Goal: Task Accomplishment & Management: Manage account settings

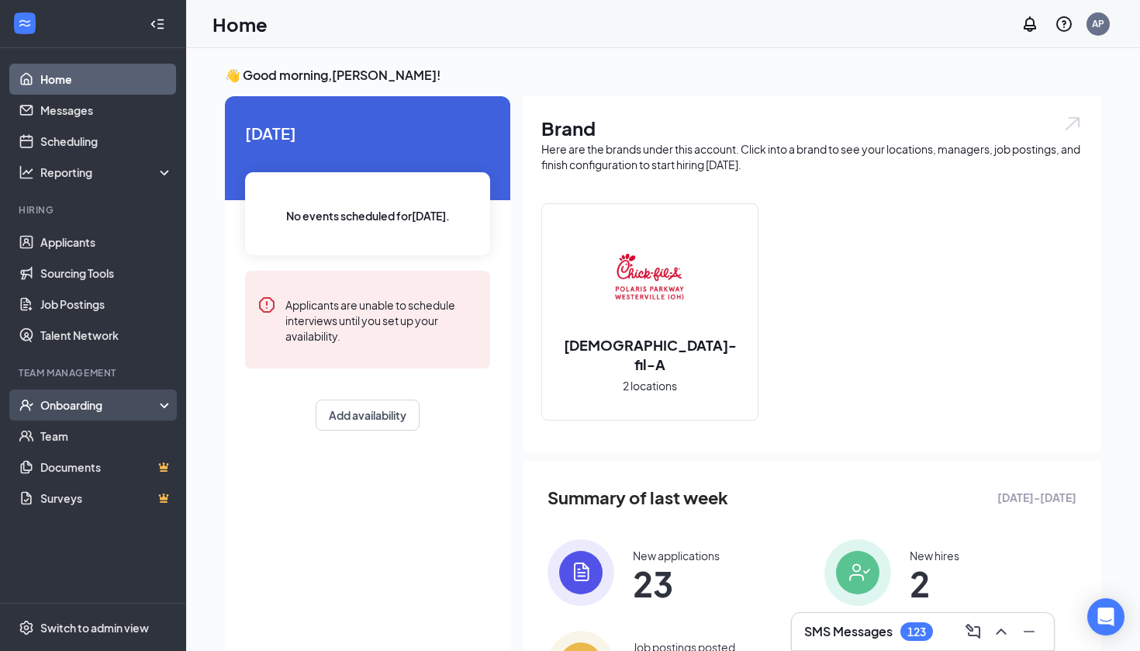
click at [88, 403] on div "Onboarding" at bounding box center [99, 405] width 119 height 16
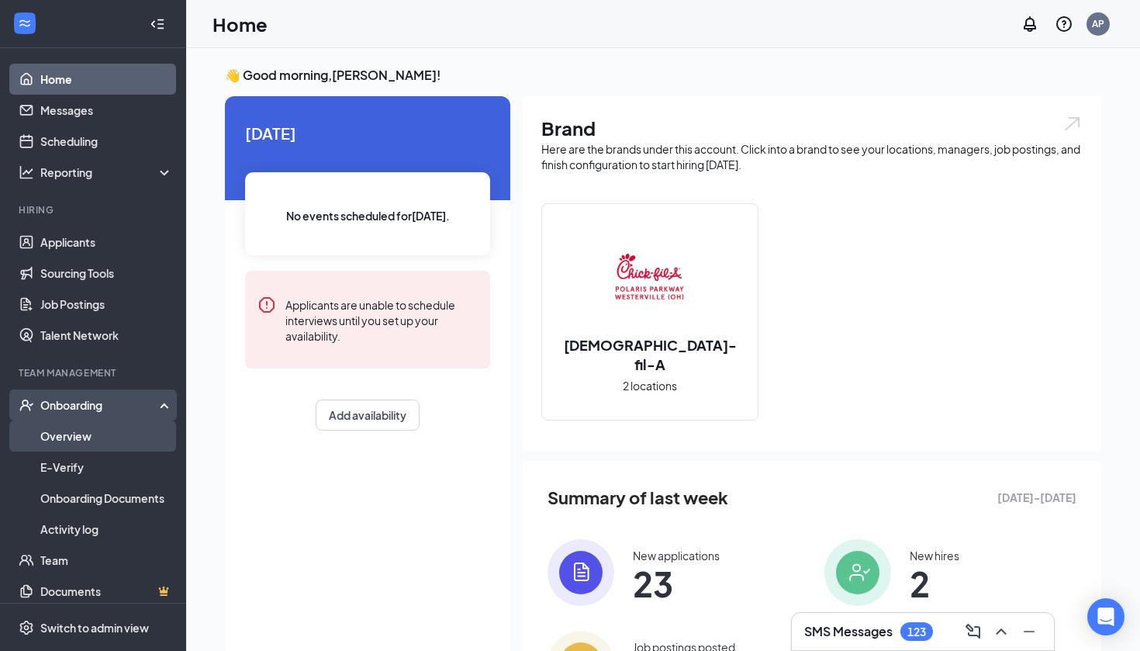
click at [88, 434] on link "Overview" at bounding box center [106, 435] width 133 height 31
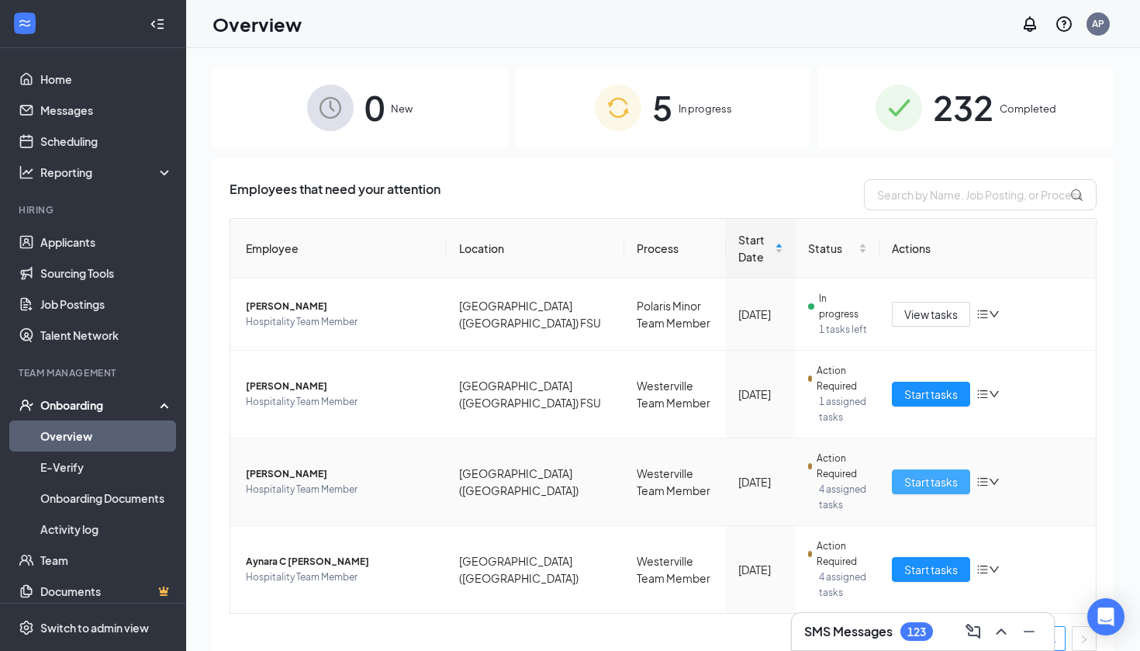
click at [951, 473] on span "Start tasks" at bounding box center [931, 481] width 54 height 17
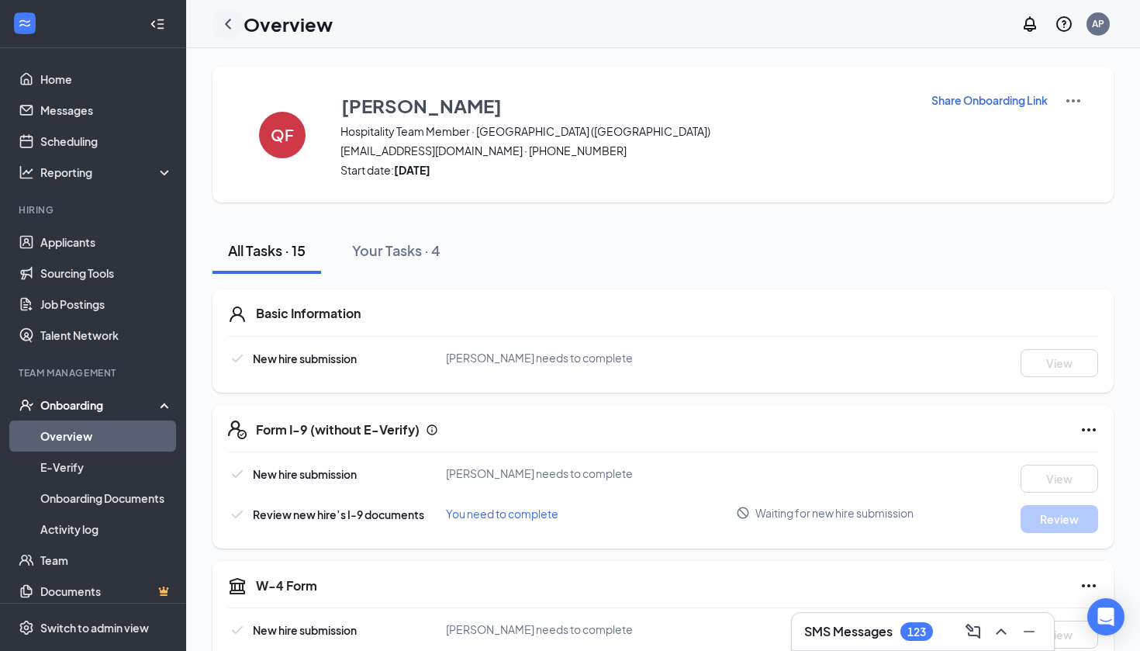
click at [228, 24] on icon "ChevronLeft" at bounding box center [228, 24] width 19 height 19
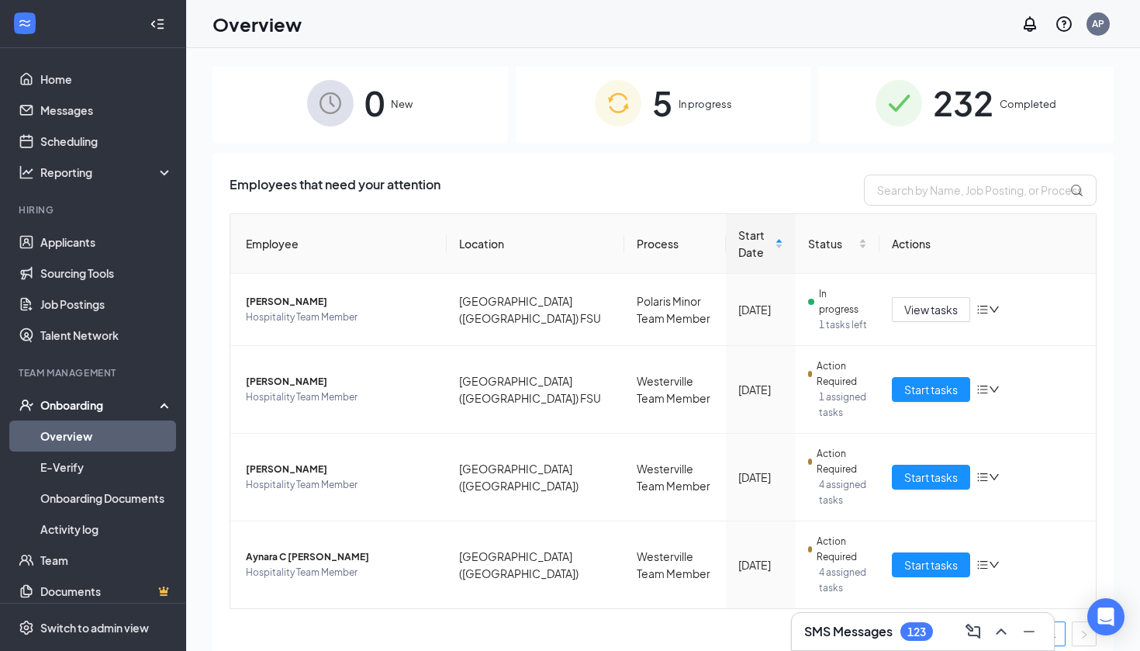
scroll to position [4, 0]
click at [918, 382] on span "Start tasks" at bounding box center [931, 390] width 54 height 17
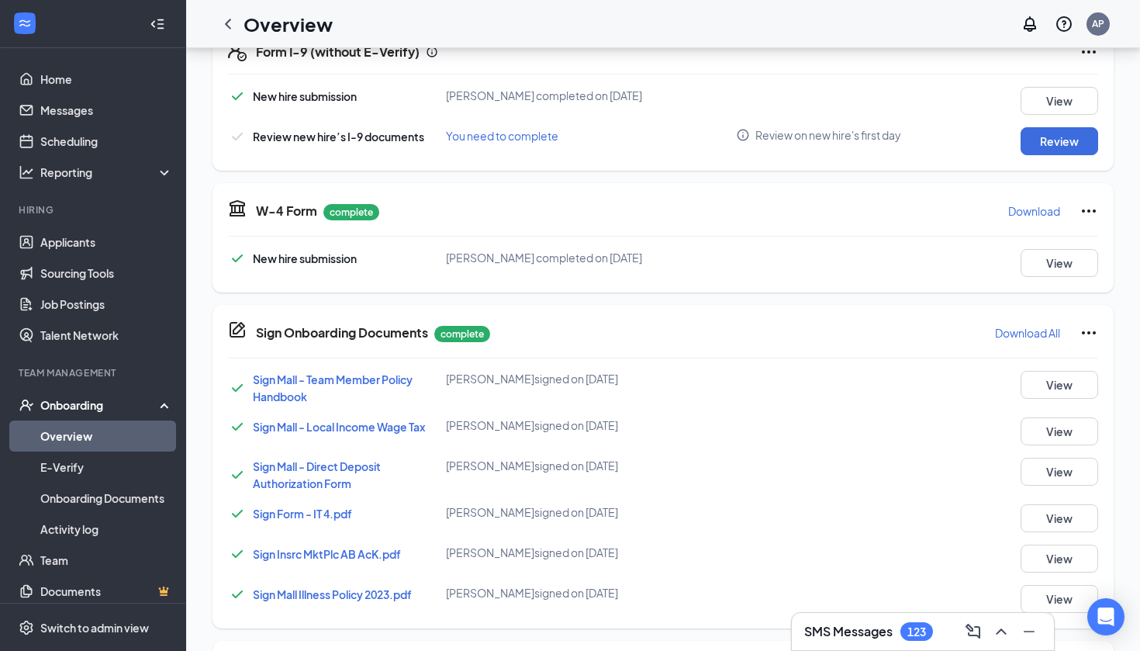
scroll to position [379, 0]
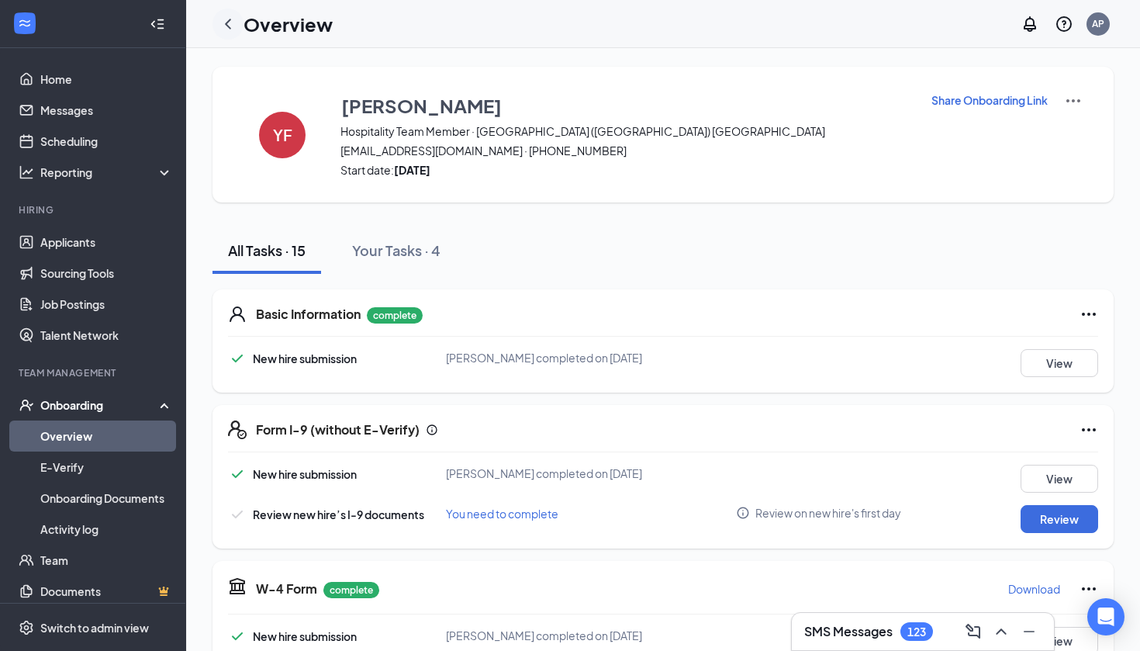
click at [229, 24] on icon "ChevronLeft" at bounding box center [228, 24] width 19 height 19
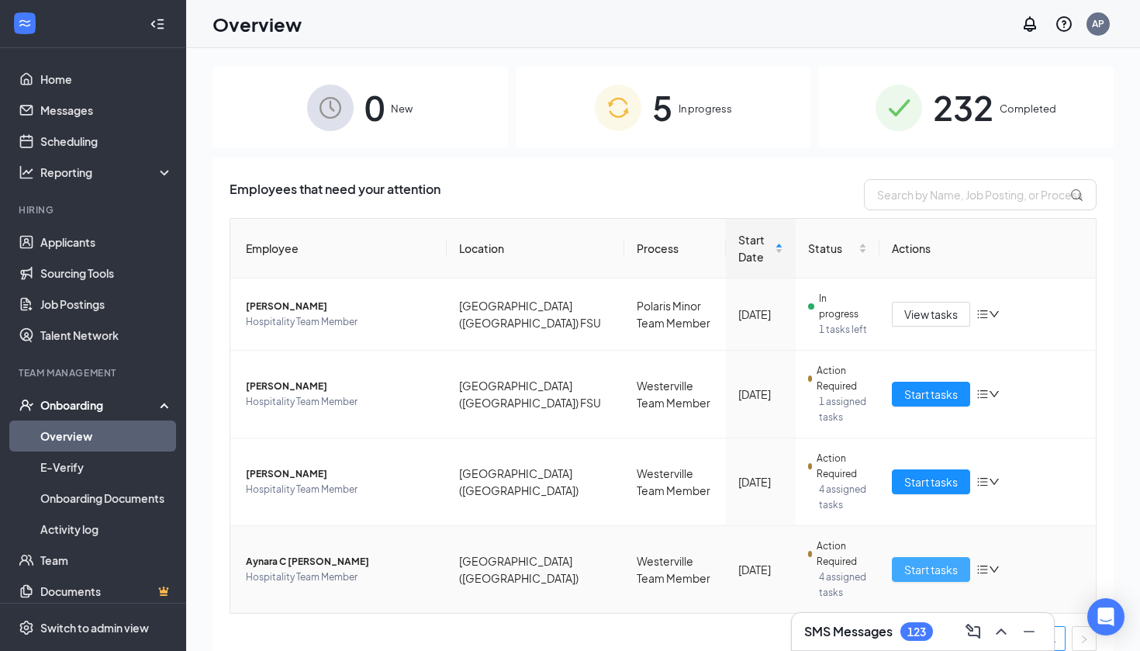
click at [938, 561] on span "Start tasks" at bounding box center [931, 569] width 54 height 17
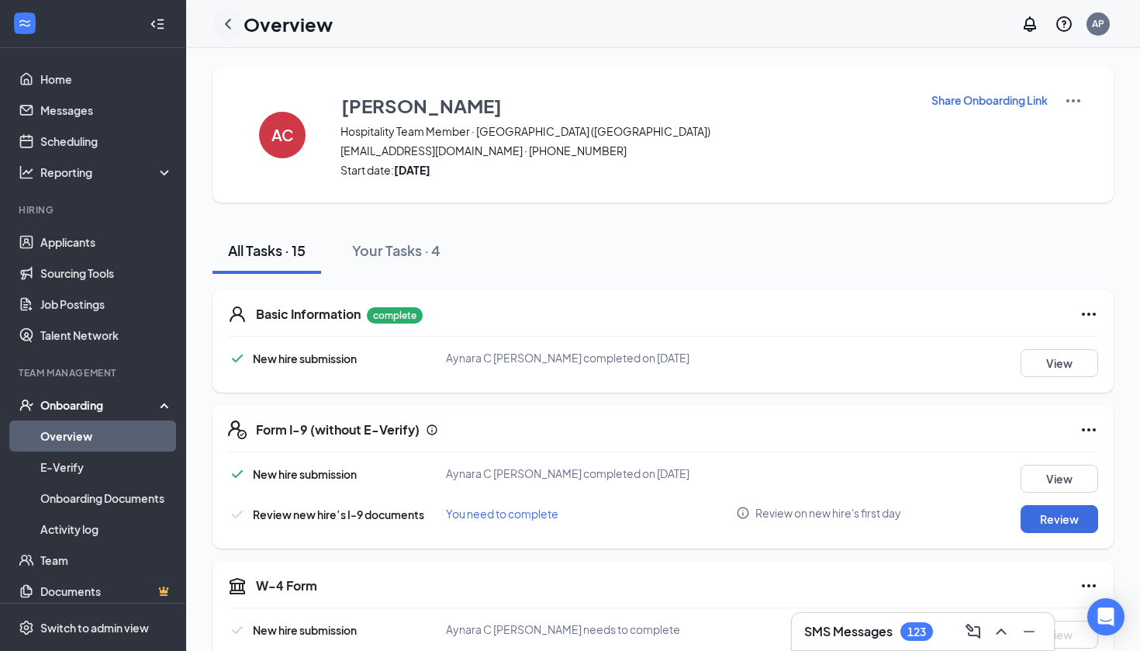
click at [232, 22] on icon "ChevronLeft" at bounding box center [228, 24] width 19 height 19
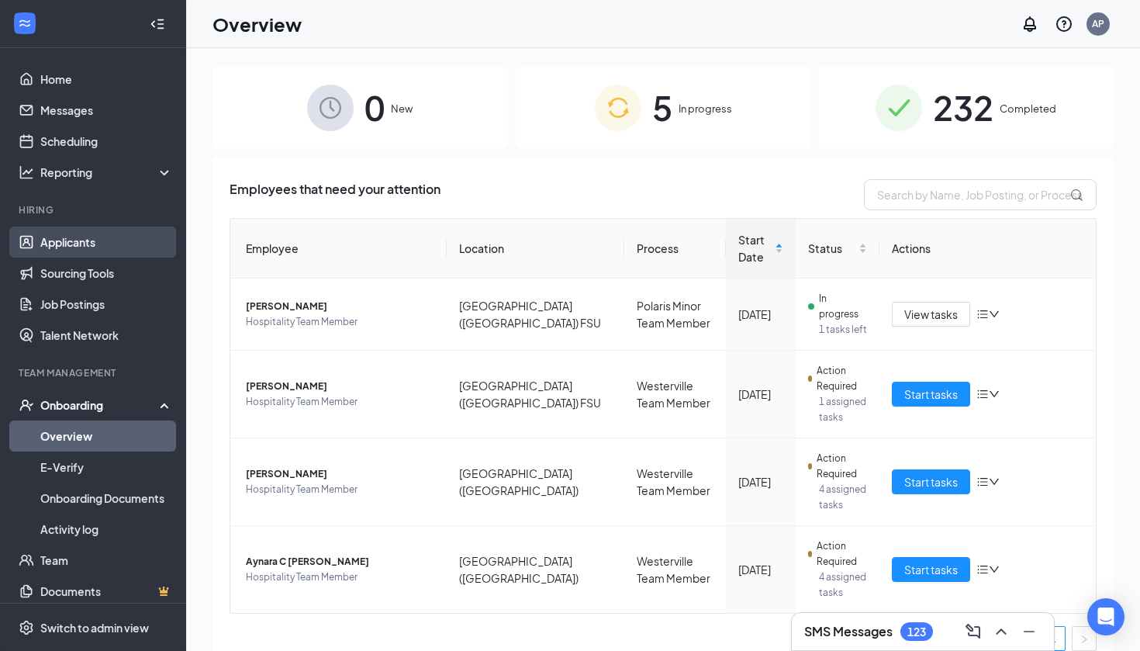
click at [95, 240] on link "Applicants" at bounding box center [106, 241] width 133 height 31
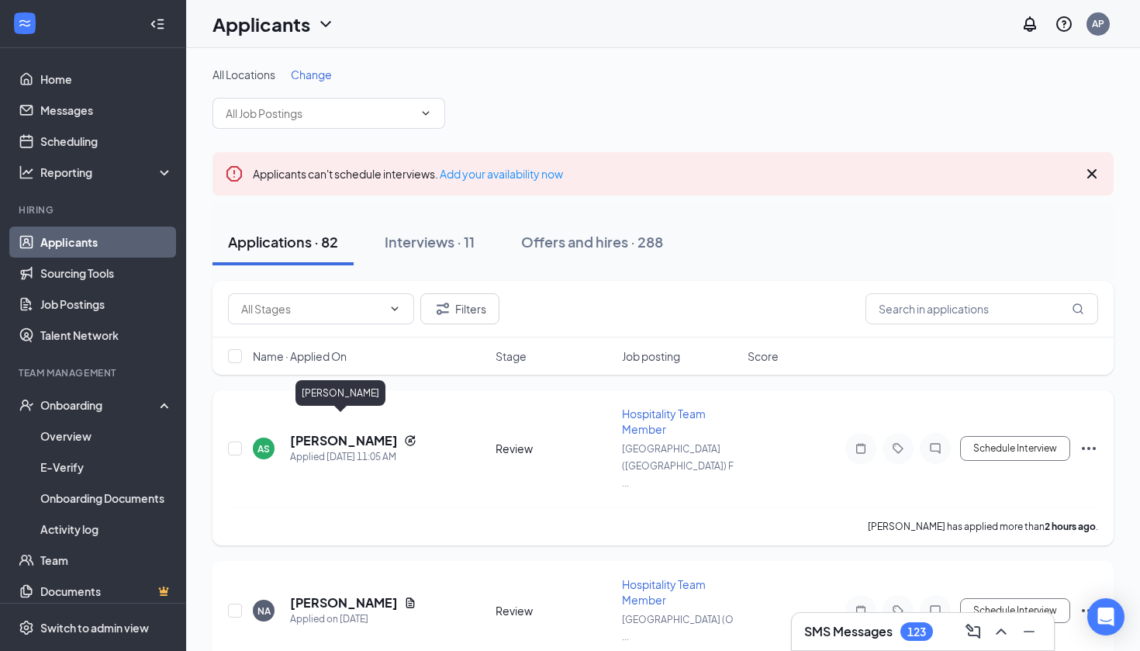
click at [347, 432] on h5 "[PERSON_NAME]" at bounding box center [344, 440] width 108 height 17
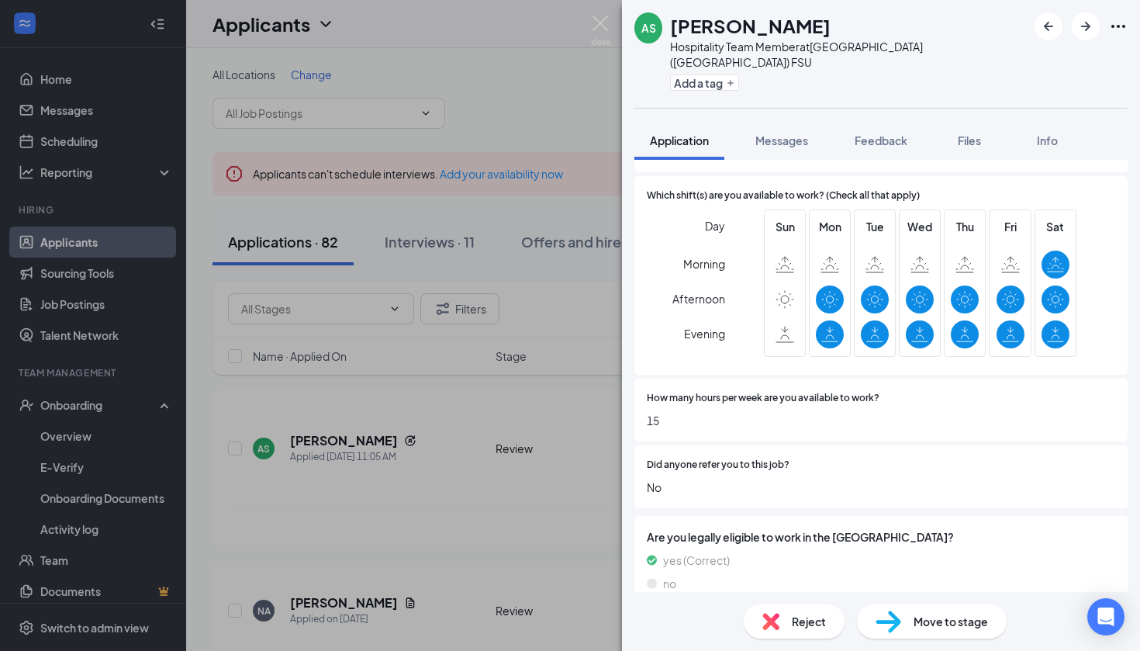
scroll to position [676, 0]
click at [438, 513] on div "AS [PERSON_NAME] Hospitality Team Member at [GEOGRAPHIC_DATA] ([GEOGRAPHIC_DATA…" at bounding box center [570, 325] width 1140 height 651
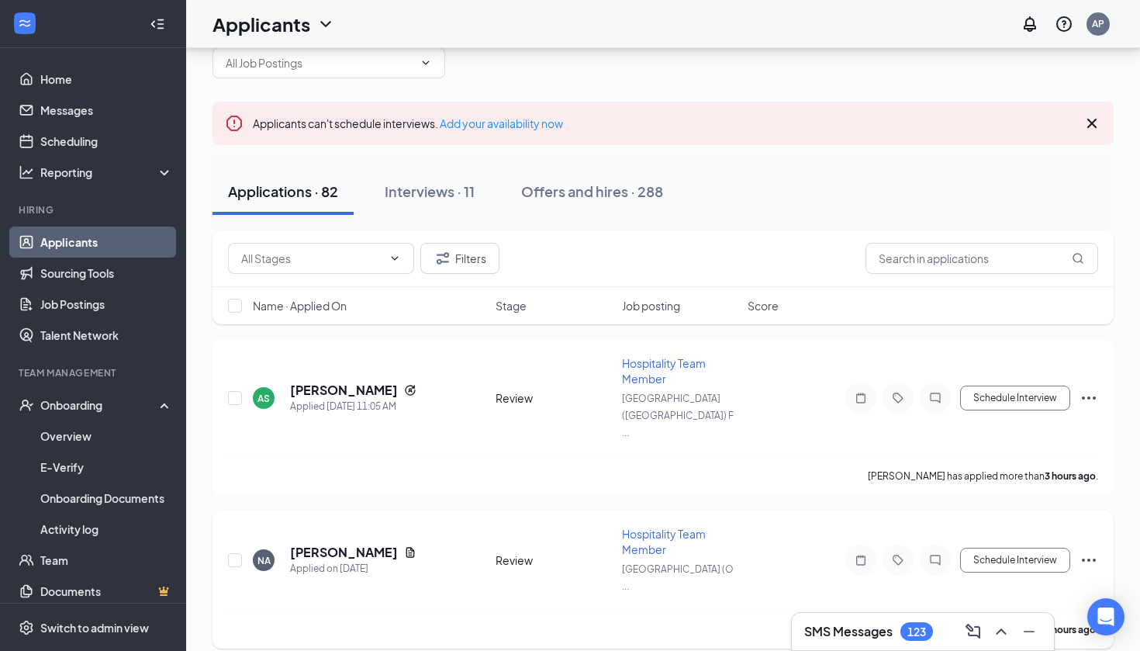
scroll to position [69, 0]
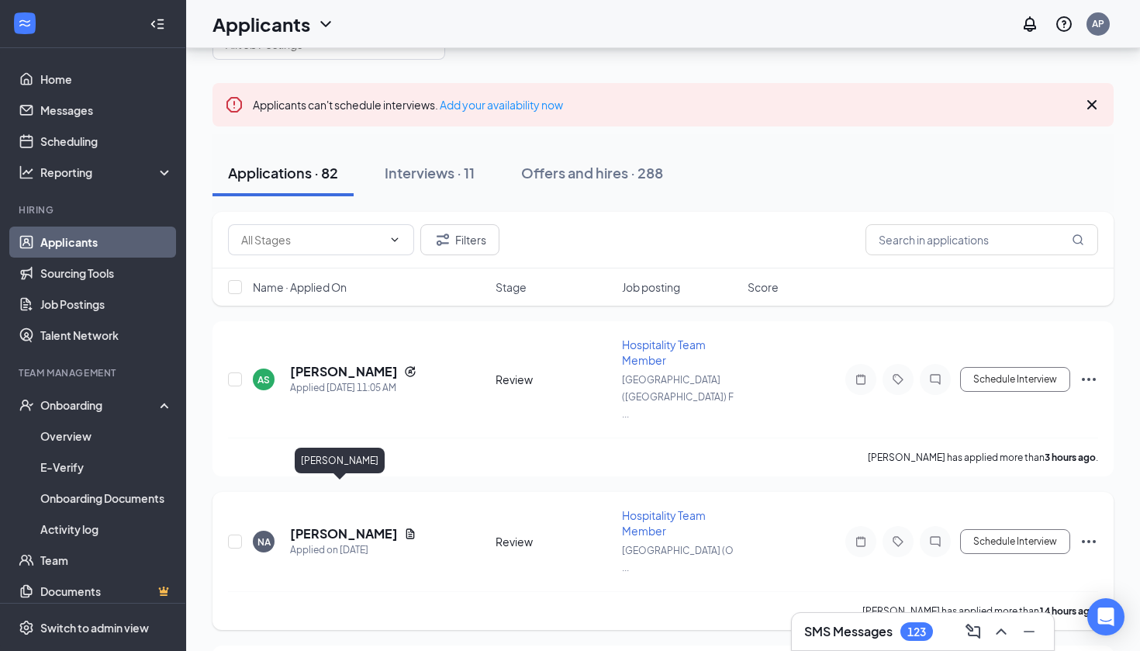
click at [334, 525] on h5 "[PERSON_NAME]" at bounding box center [344, 533] width 108 height 17
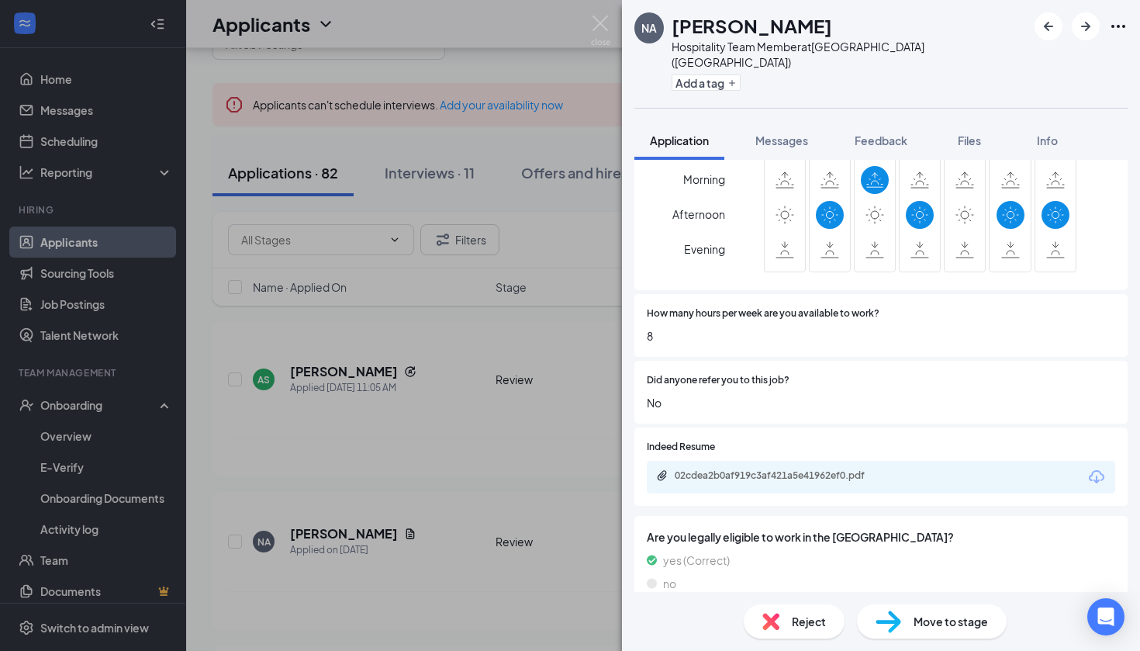
scroll to position [650, 0]
click at [530, 555] on div "NA [PERSON_NAME] Hospitality Team Member at [GEOGRAPHIC_DATA] ([GEOGRAPHIC_DATA…" at bounding box center [570, 325] width 1140 height 651
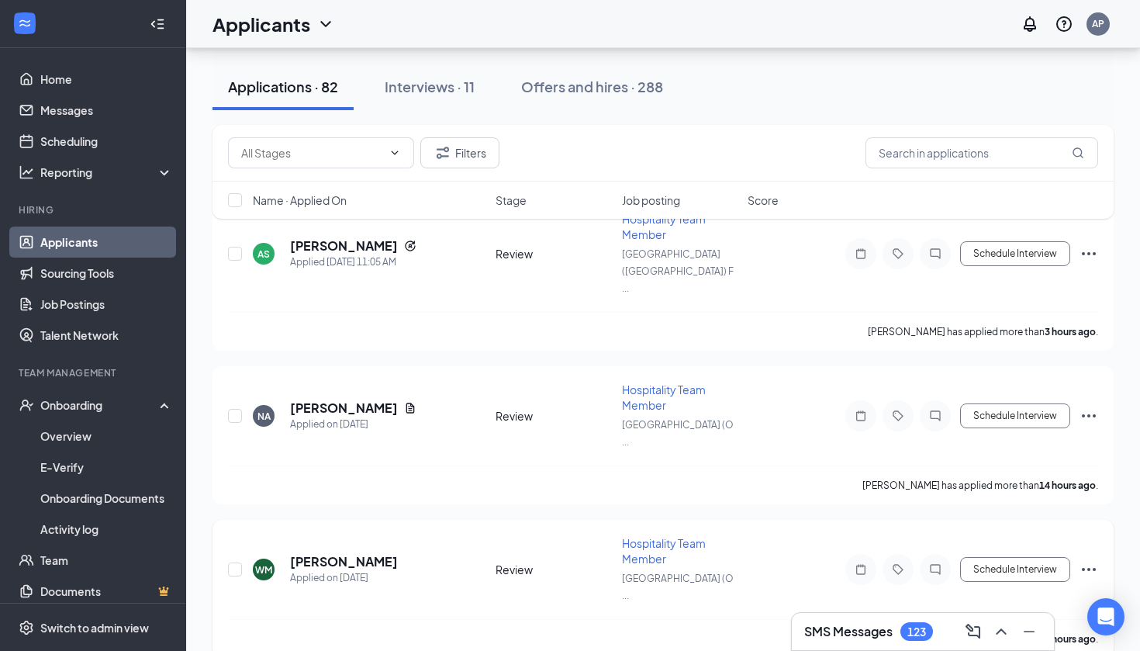
scroll to position [200, 0]
